Goal: Information Seeking & Learning: Learn about a topic

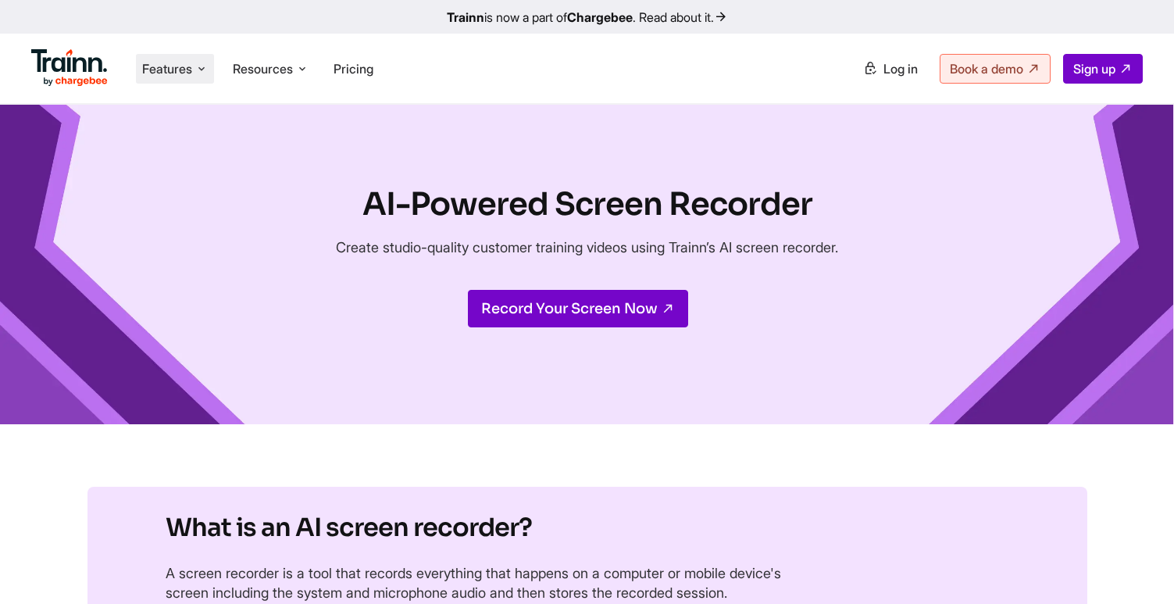
click at [174, 74] on span "Features" at bounding box center [167, 68] width 50 height 17
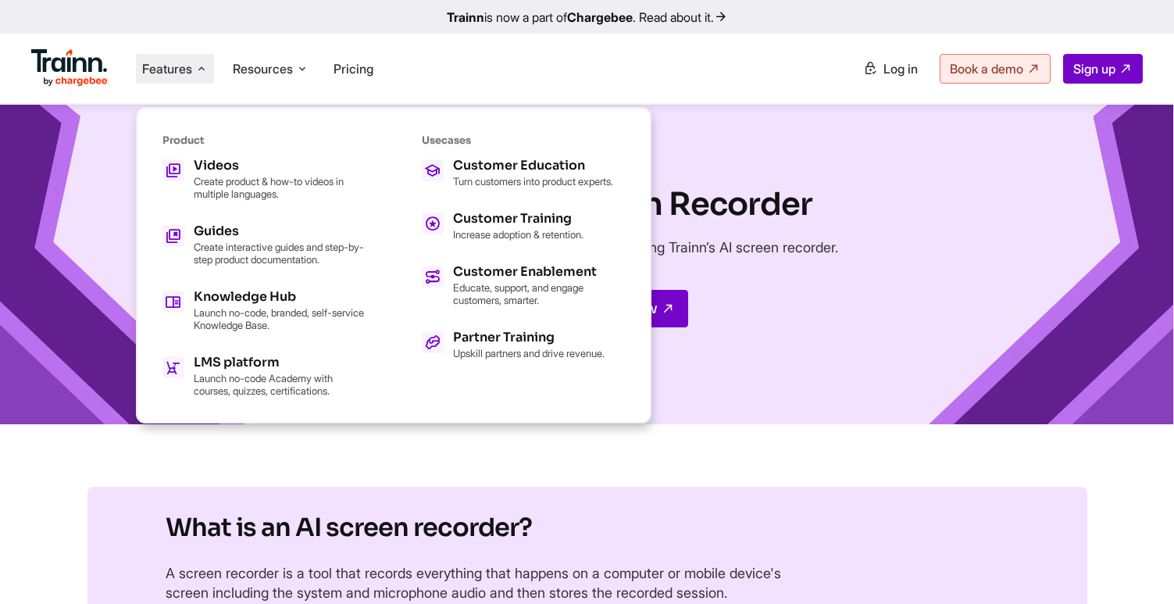
click at [831, 144] on div "AI-Powered Screen Recorder Create studio-quality customer training videos using…" at bounding box center [587, 265] width 1174 height 320
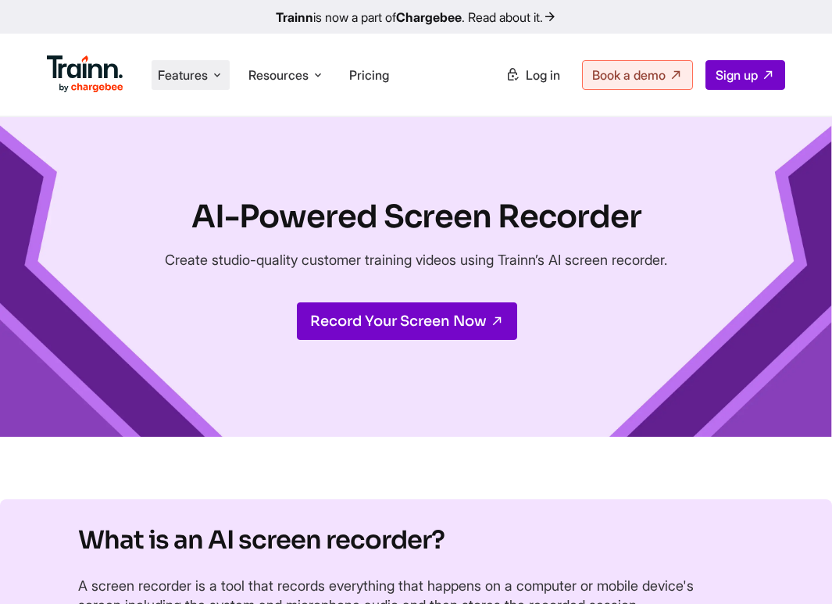
click at [180, 75] on span "Features" at bounding box center [183, 74] width 50 height 17
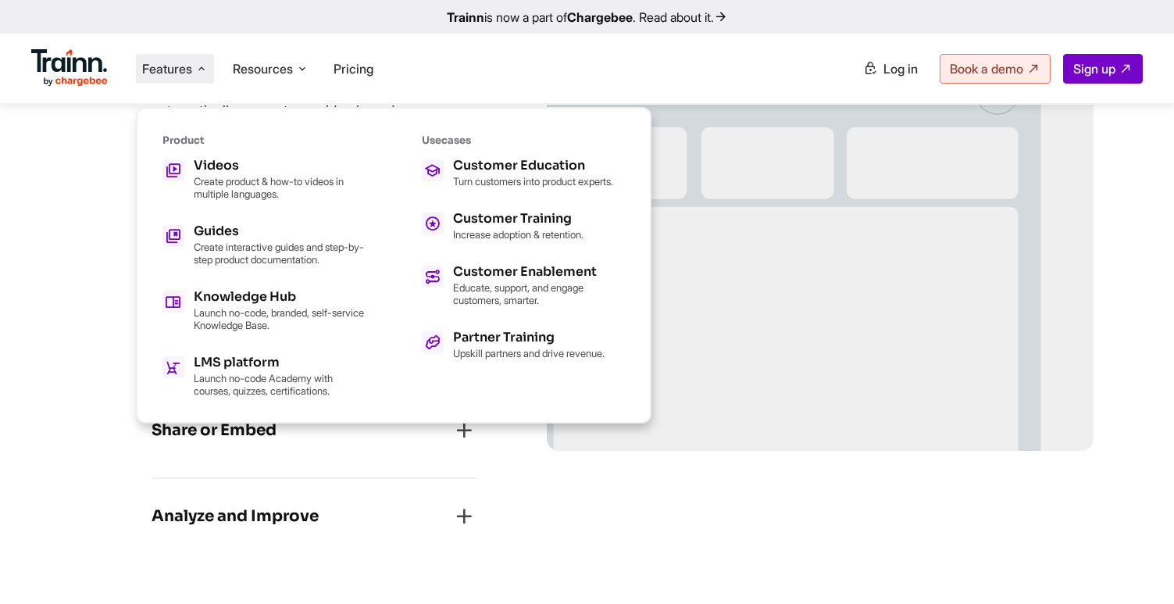
scroll to position [1645, 0]
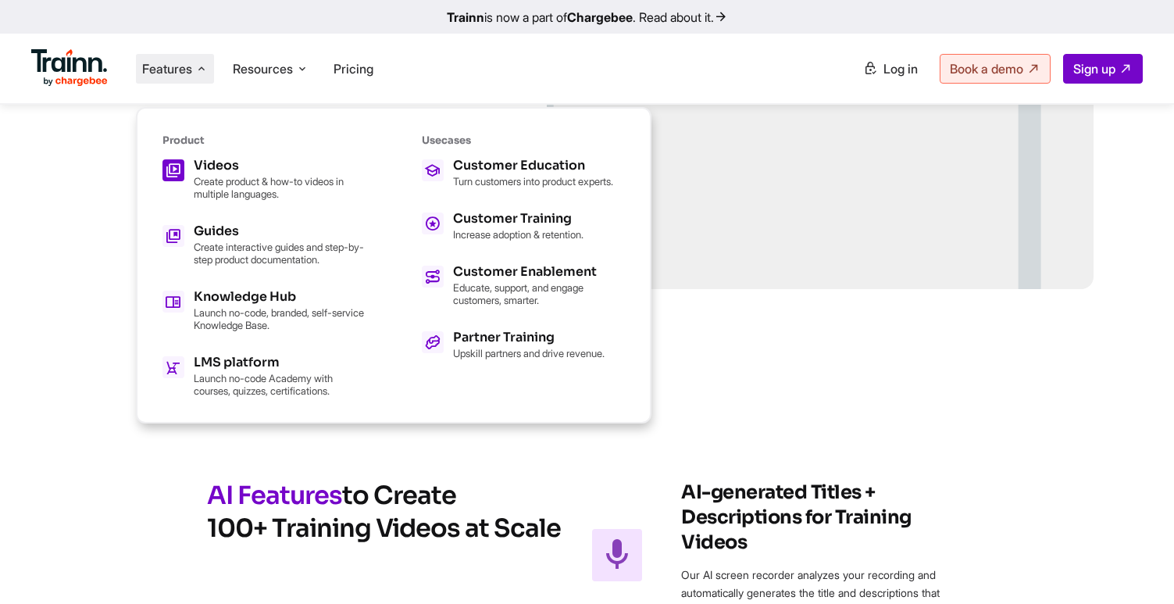
click at [230, 184] on p "Create product & how-to videos in multiple languages." at bounding box center [280, 187] width 172 height 25
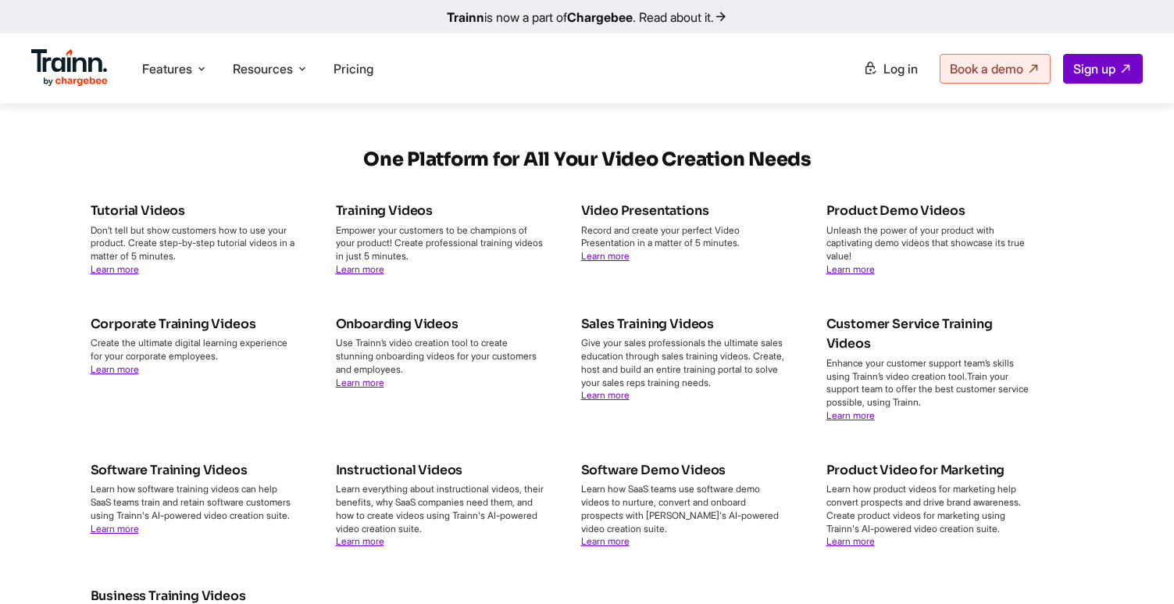
scroll to position [5415, 0]
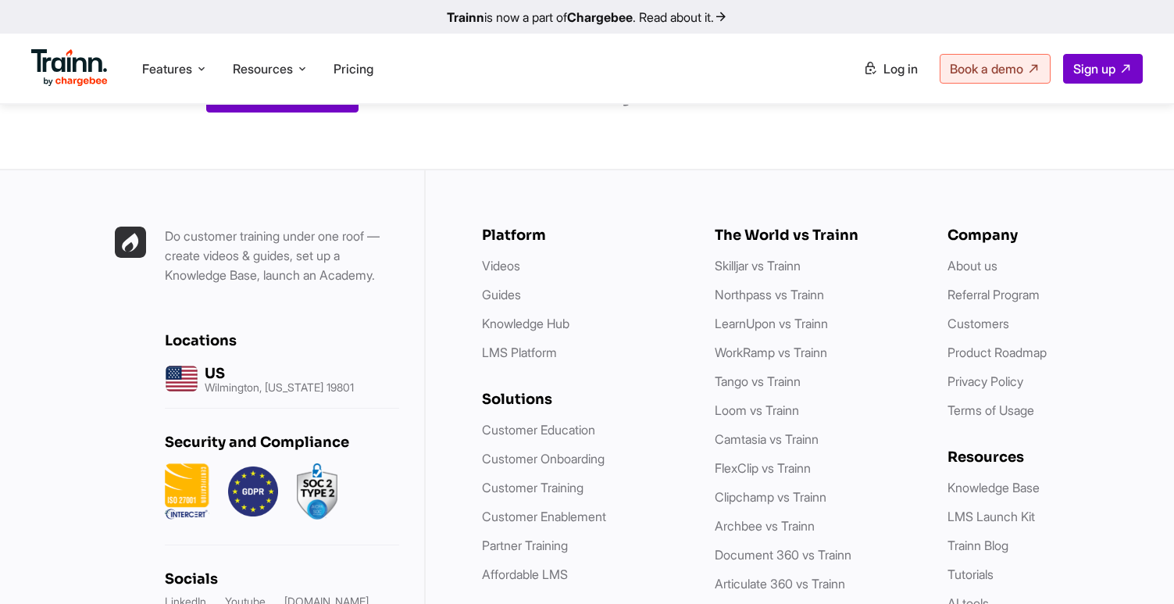
drag, startPoint x: 364, startPoint y: 273, endPoint x: 927, endPoint y: 26, distance: 615.3
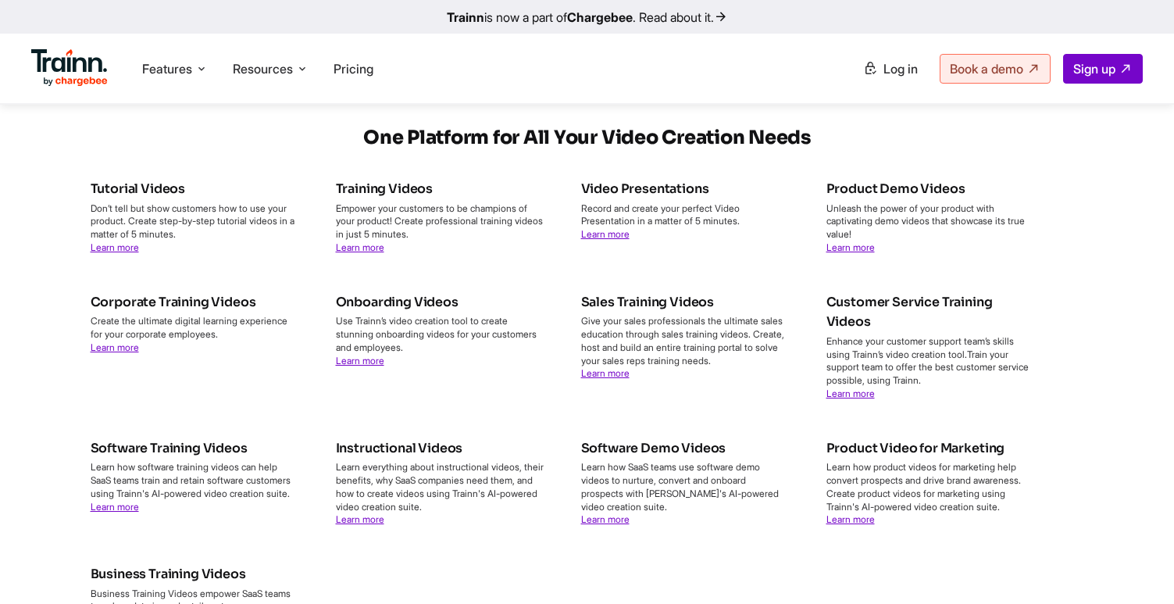
scroll to position [5475, 0]
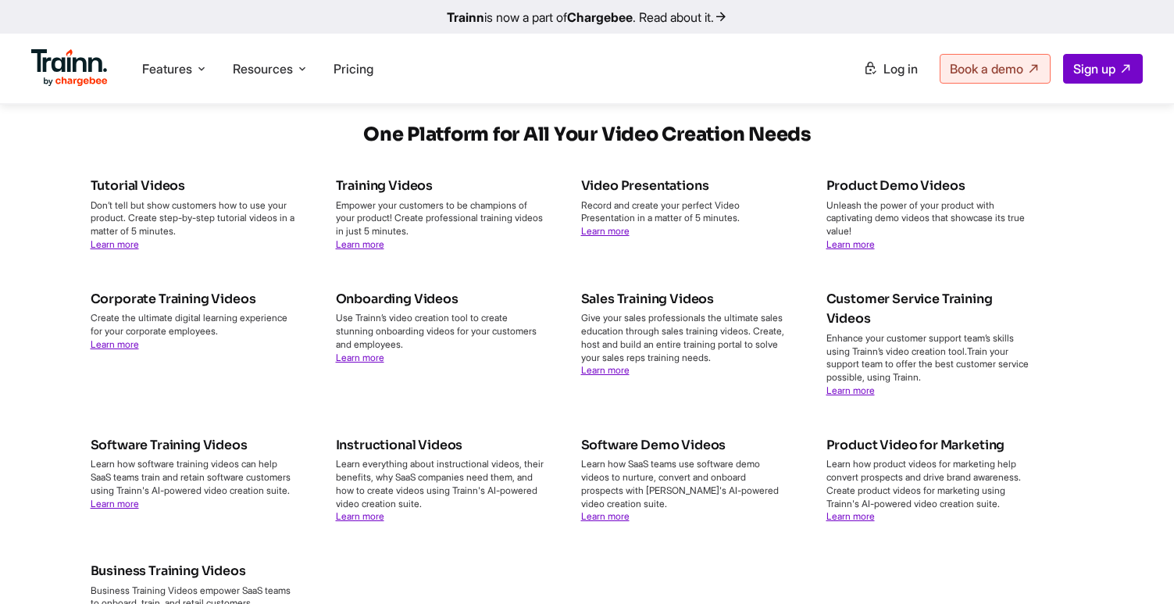
drag, startPoint x: 361, startPoint y: 206, endPoint x: 695, endPoint y: 214, distance: 334.5
click at [696, 148] on h5 "One Platform for All Your Video Creation Needs" at bounding box center [587, 134] width 1013 height 27
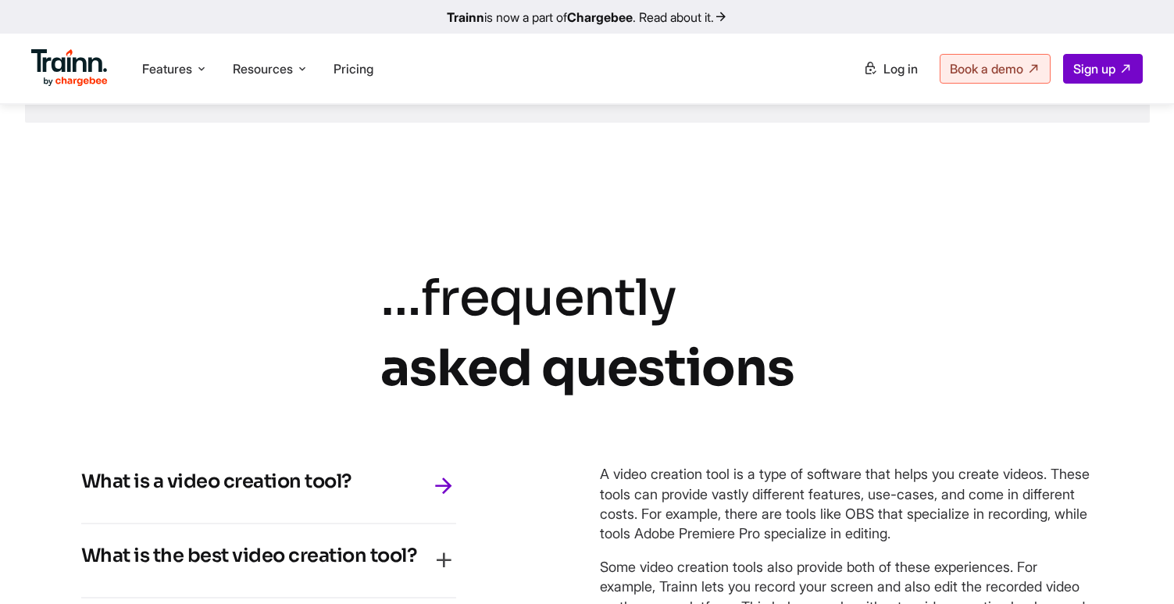
scroll to position [6557, 0]
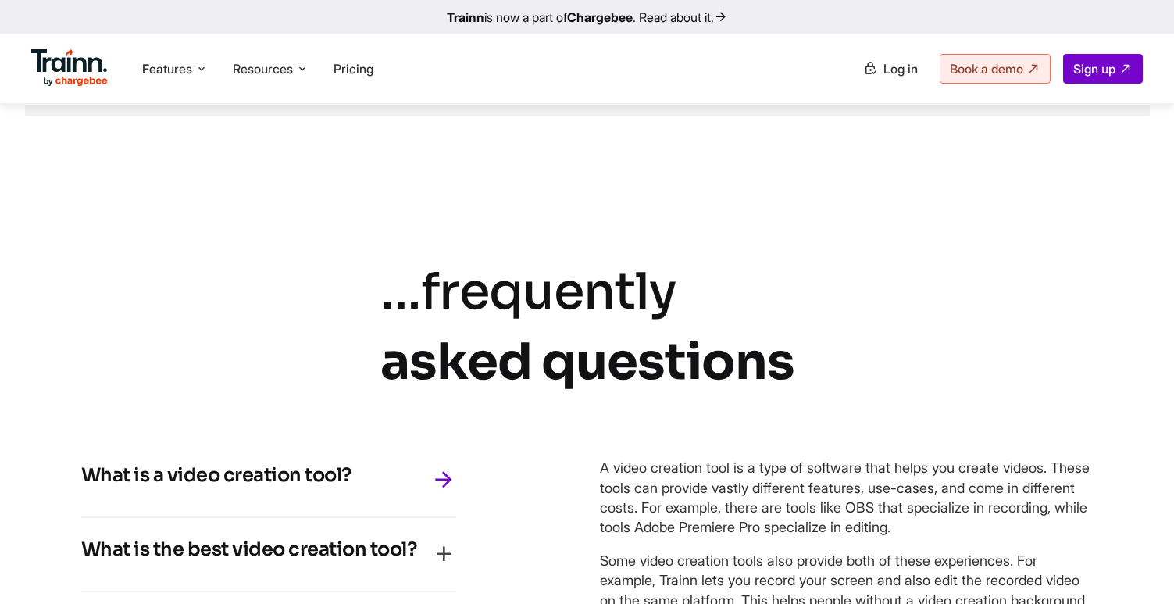
drag, startPoint x: 396, startPoint y: 370, endPoint x: 870, endPoint y: 467, distance: 484.0
click at [831, 467] on div "… frequently asked questions What is a video creation tool? A video creation to…" at bounding box center [587, 488] width 1125 height 463
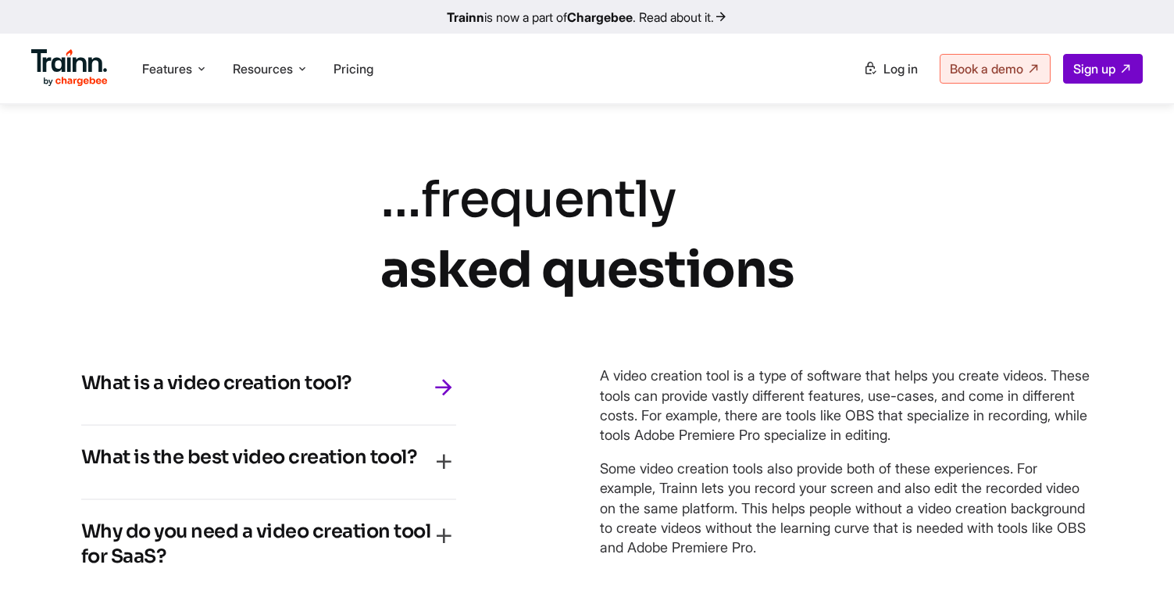
scroll to position [6650, 0]
drag, startPoint x: 380, startPoint y: 288, endPoint x: 780, endPoint y: 332, distance: 401.7
click at [780, 304] on div "… frequently asked questions" at bounding box center [587, 234] width 414 height 140
click at [784, 301] on b "asked questions" at bounding box center [587, 269] width 414 height 63
drag, startPoint x: 795, startPoint y: 341, endPoint x: 380, endPoint y: 272, distance: 421.3
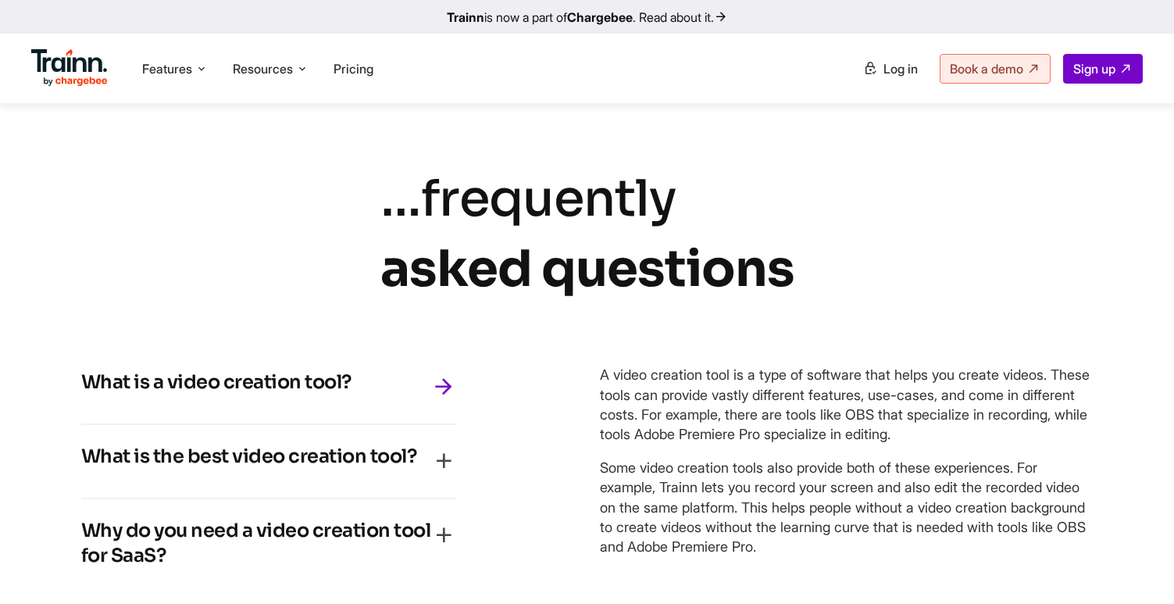
click at [379, 272] on div "… frequently asked questions What is a video creation tool? A video creation to…" at bounding box center [587, 395] width 1125 height 463
click at [378, 272] on div "… frequently asked questions What is a video creation tool? A video creation to…" at bounding box center [587, 395] width 1125 height 463
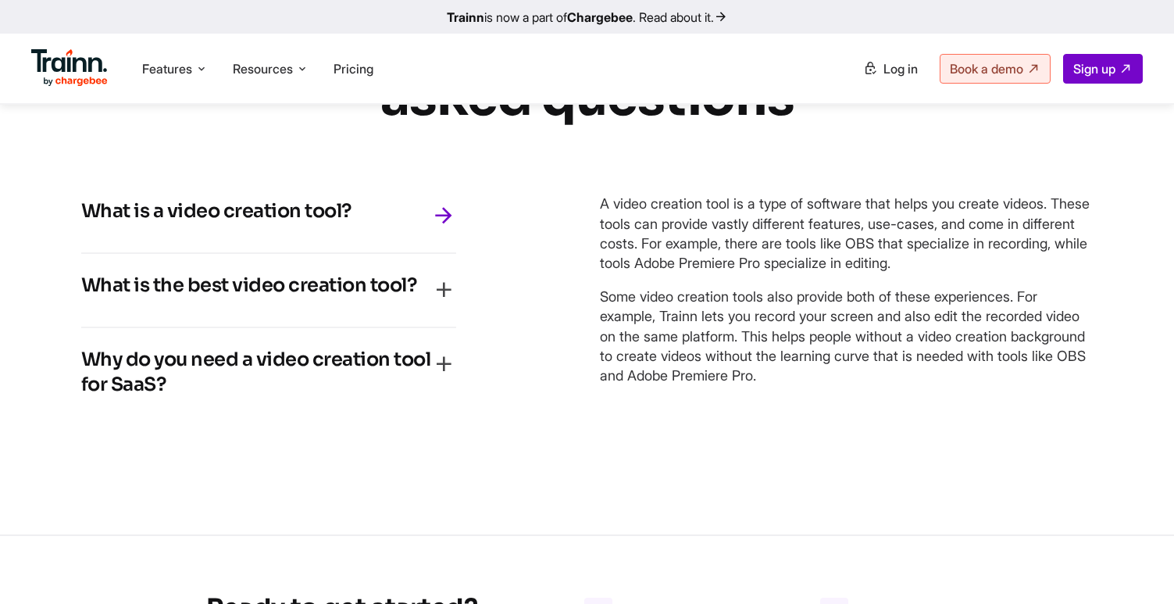
scroll to position [6824, 0]
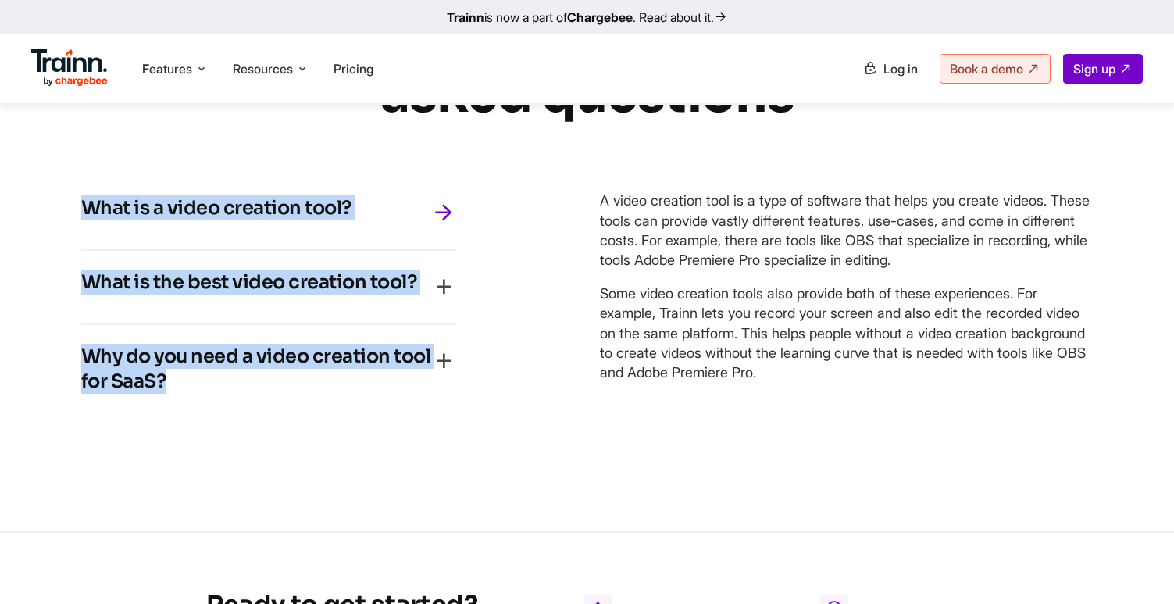
drag, startPoint x: 70, startPoint y: 285, endPoint x: 220, endPoint y: 445, distance: 219.4
click at [220, 446] on div "… frequently asked questions What is a video creation tool? A video creation to…" at bounding box center [587, 221] width 1125 height 463
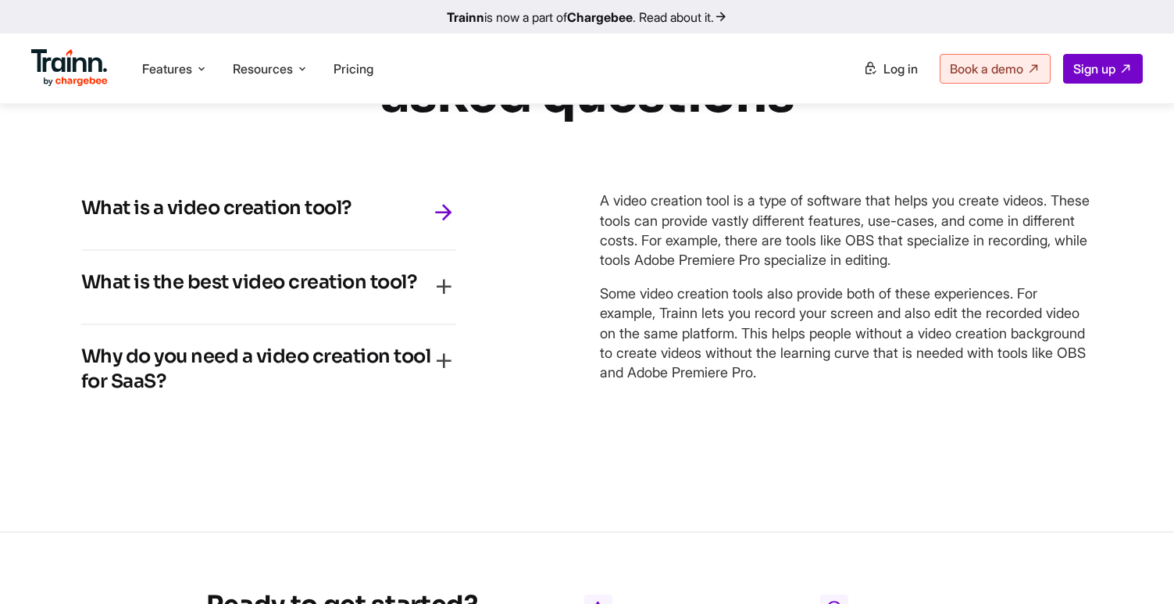
click at [399, 127] on b "asked questions" at bounding box center [587, 94] width 414 height 63
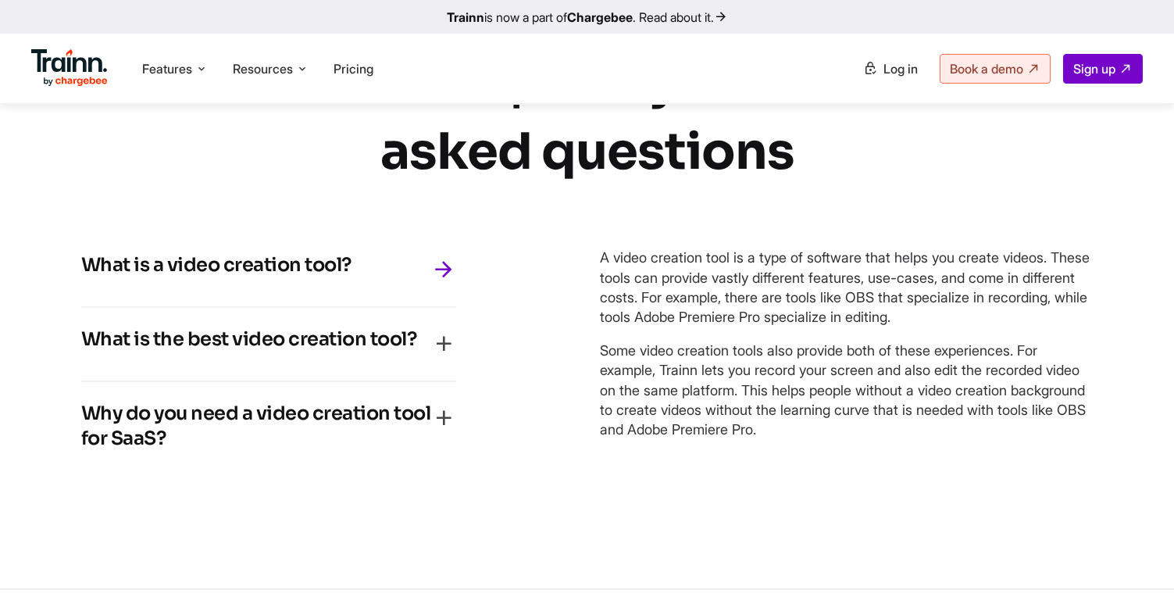
drag, startPoint x: 377, startPoint y: 163, endPoint x: 783, endPoint y: 250, distance: 415.6
click at [784, 251] on div "… frequently asked questions What is a video creation tool? A video creation to…" at bounding box center [587, 278] width 1125 height 463
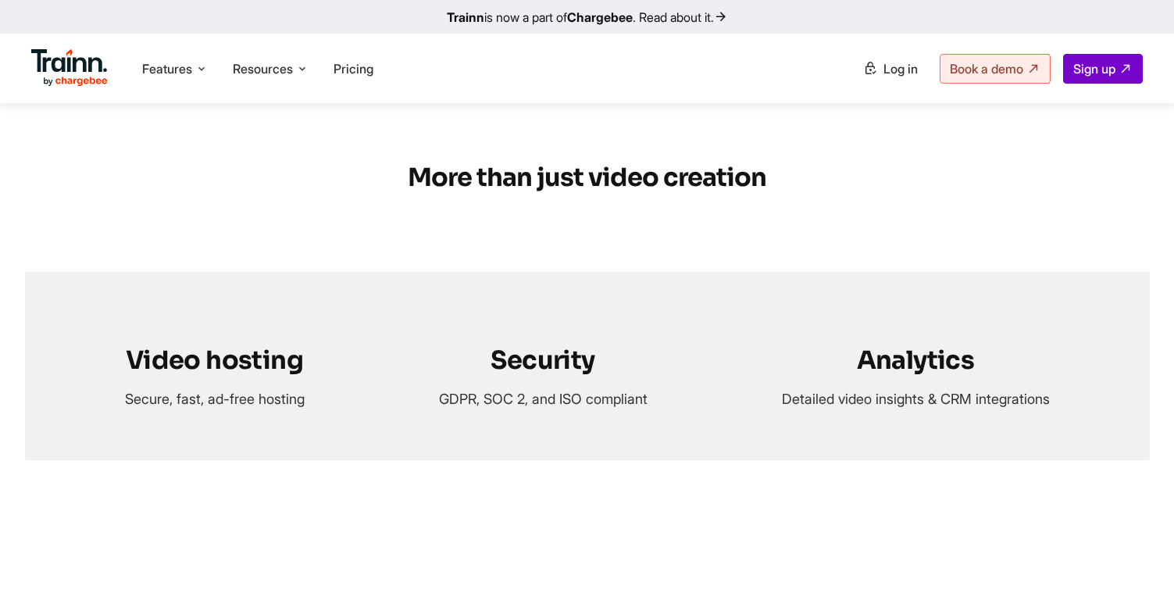
scroll to position [6213, 0]
